Goal: Ask a question

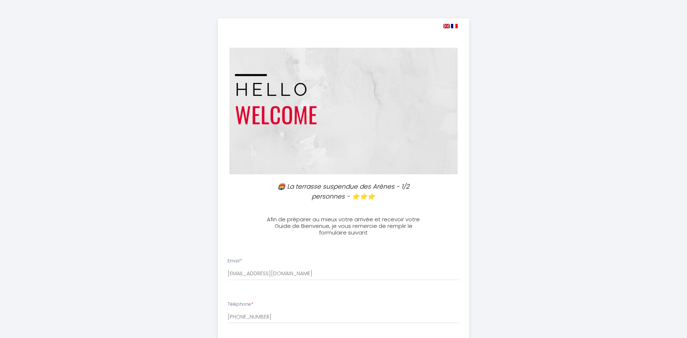
select select
select select "09:00"
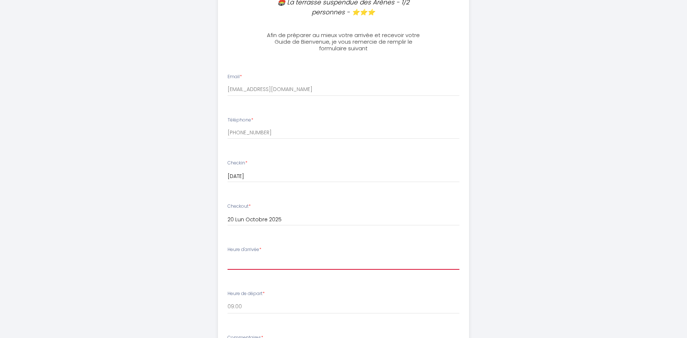
click at [227, 256] on select "16:00 16:30 17:00 17:30 18:00 18:30 19:00 19:30 20:00 20:30 21:00 21:30 22:00 2…" at bounding box center [343, 263] width 232 height 14
select select "19:30"
click option "19:30" at bounding box center [0, 0] width 0 height 0
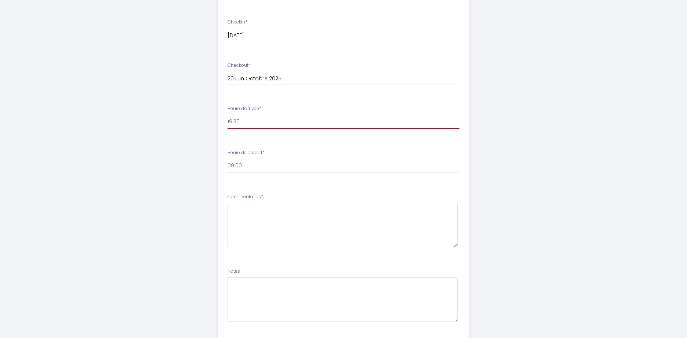
scroll to position [334, 0]
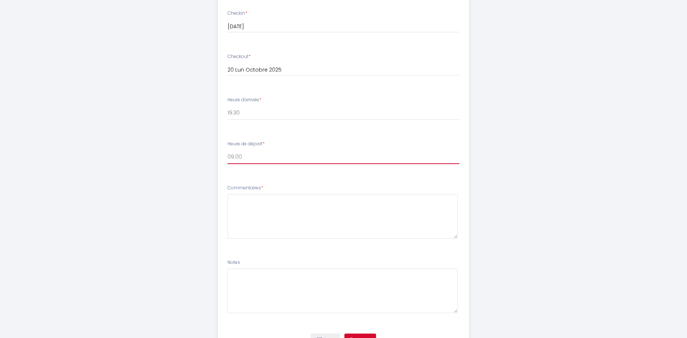
click at [227, 150] on select "00:00 00:30 01:00 01:30 02:00 02:30 03:00 03:30 04:00 04:30 05:00 05:30 06:00 0…" at bounding box center [343, 157] width 232 height 14
select select "08:30"
click option "08:30" at bounding box center [0, 0] width 0 height 0
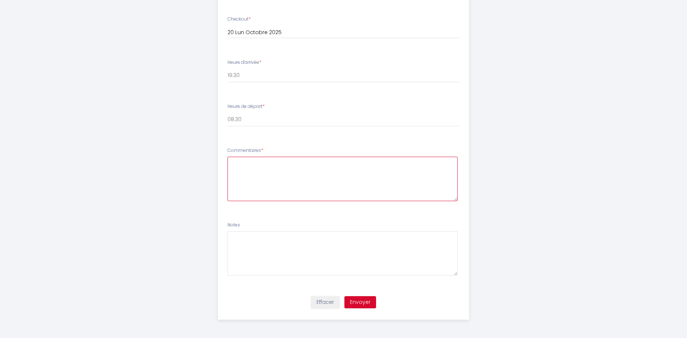
click at [263, 166] on textarea at bounding box center [342, 179] width 230 height 44
click at [384, 172] on textarea "Bonjour, Comment se fait la récupération des clés et du code wifi Cordialement,…" at bounding box center [342, 179] width 230 height 44
type textarea "Bonjour, Comment se fait la récupération des clés et du code wifi ? Cordialemen…"
click at [360, 301] on button "Envoyer" at bounding box center [360, 303] width 32 height 12
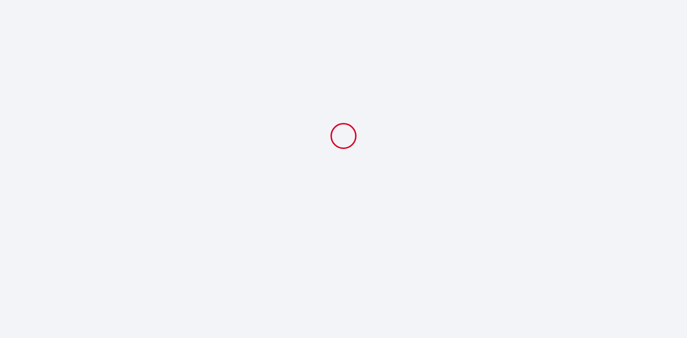
scroll to position [0, 0]
select select "19:30"
select select "08:30"
